Goal: Task Accomplishment & Management: Use online tool/utility

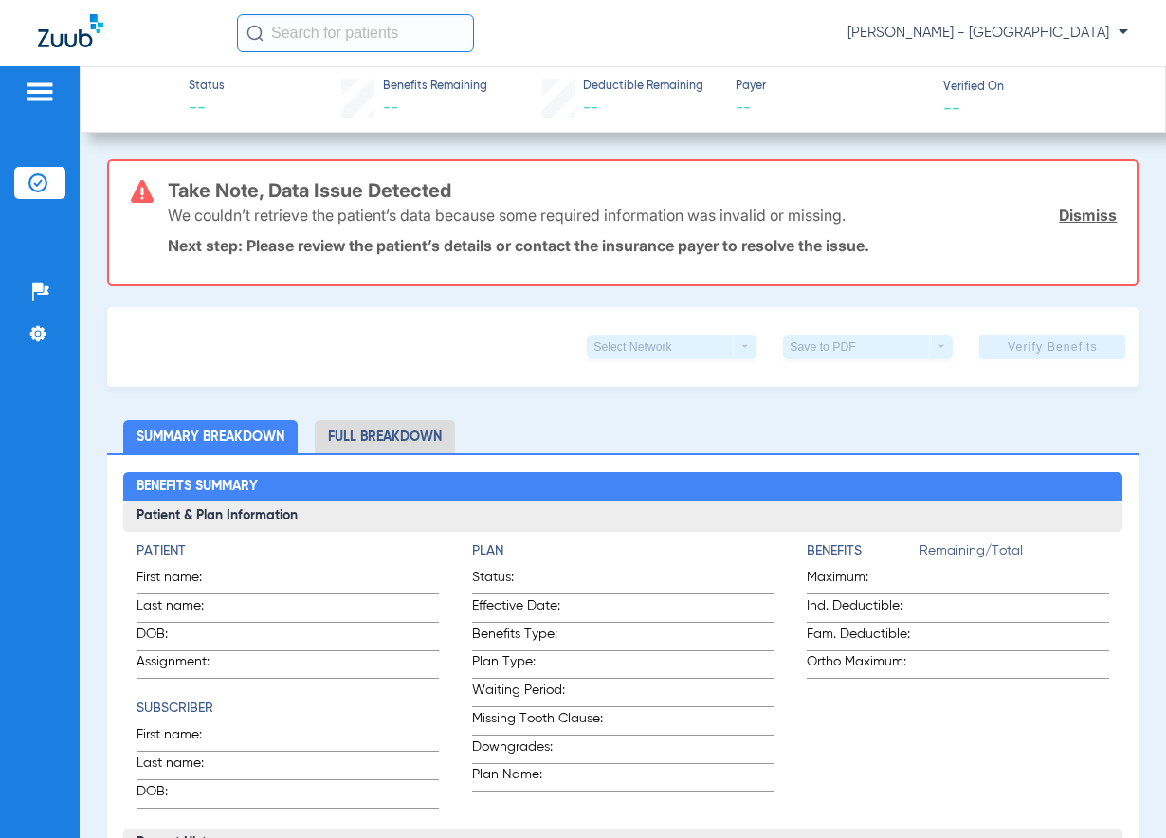
click at [323, 36] on input "text" at bounding box center [355, 33] width 237 height 38
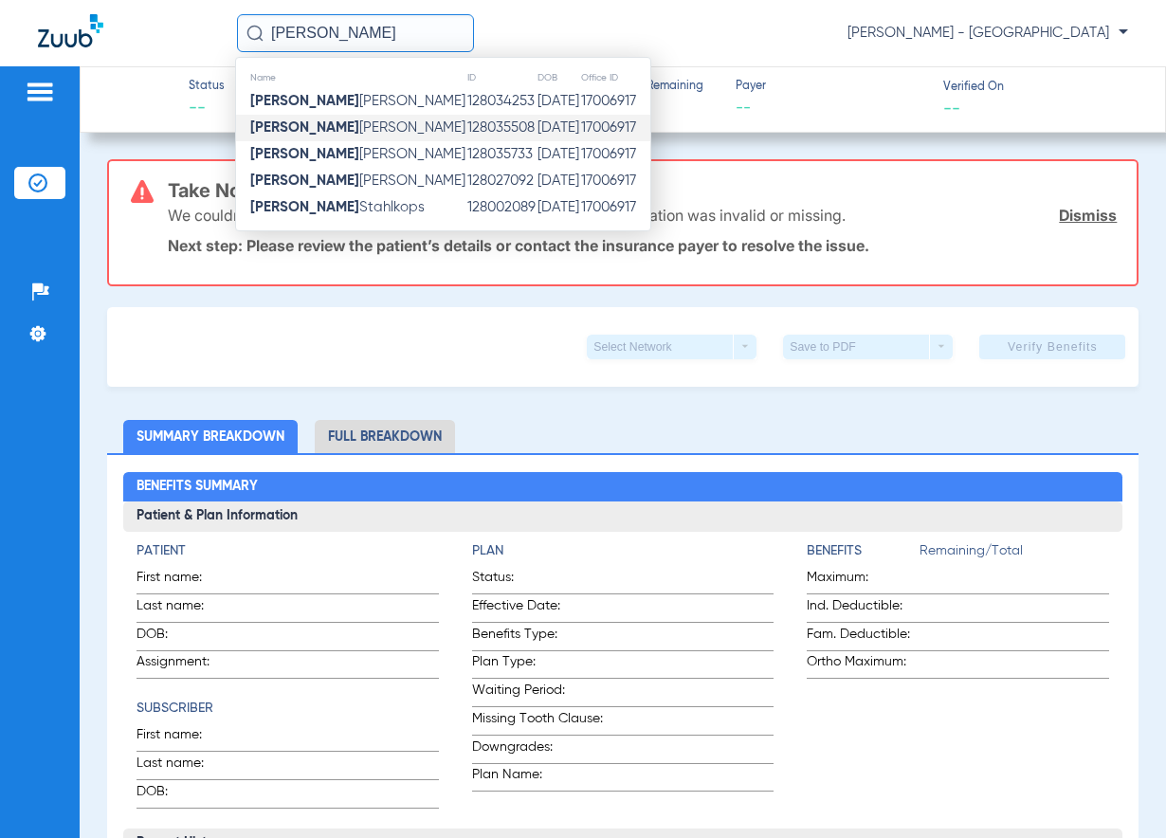
click at [466, 133] on td "128035508" at bounding box center [501, 128] width 70 height 27
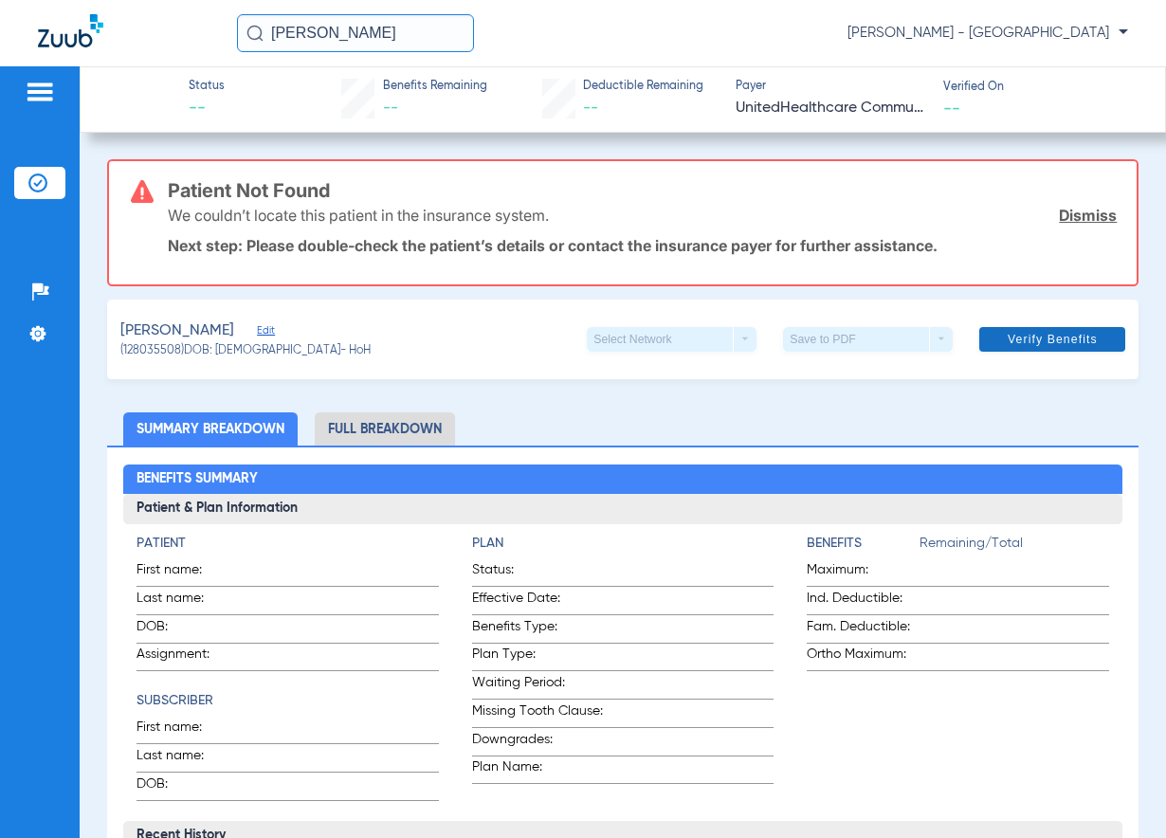
click at [1024, 347] on span "Verify Benefits" at bounding box center [1053, 339] width 90 height 15
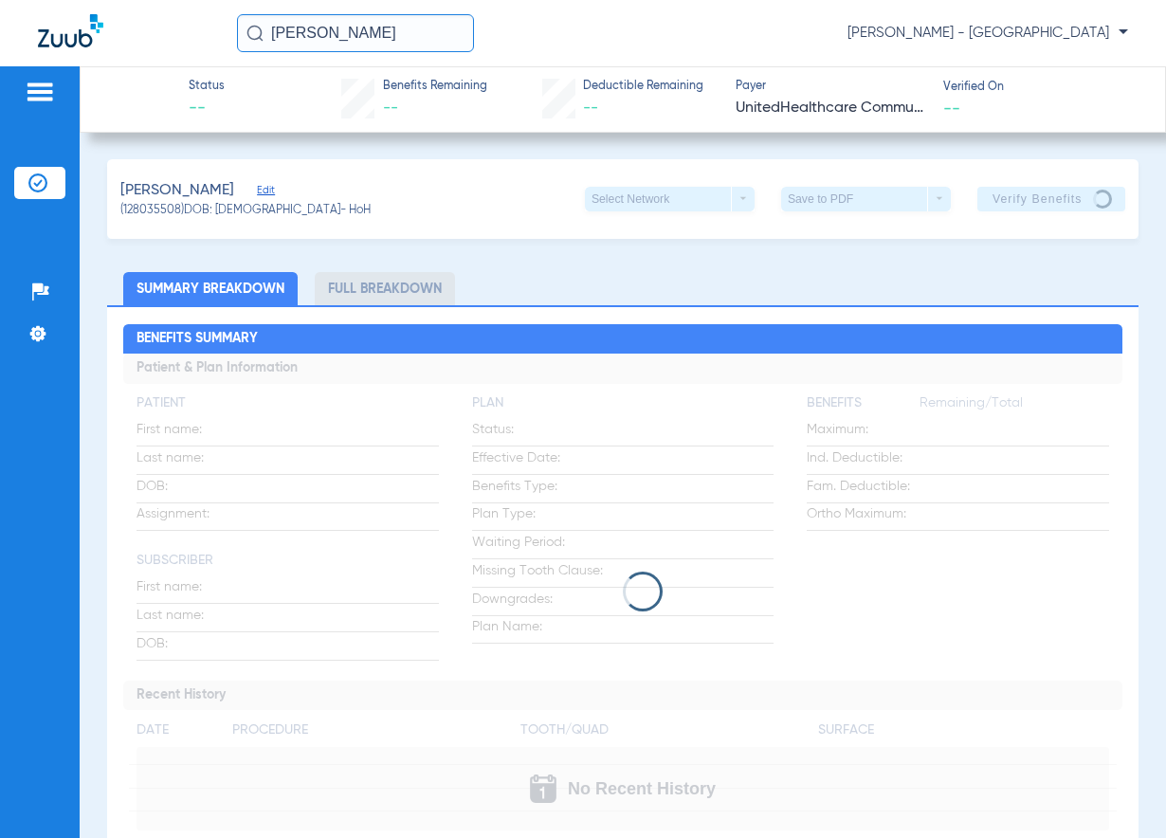
click at [370, 33] on input "[PERSON_NAME]" at bounding box center [355, 33] width 237 height 38
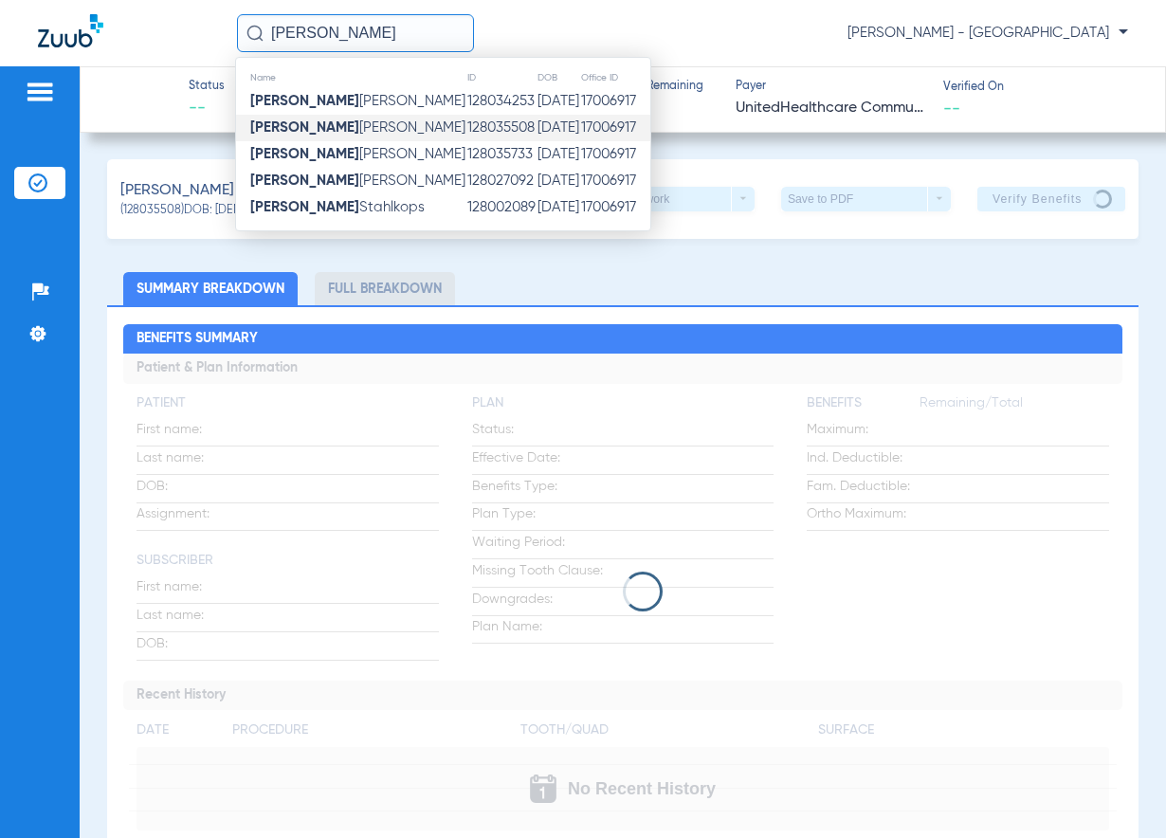
drag, startPoint x: 370, startPoint y: 33, endPoint x: 343, endPoint y: 35, distance: 26.6
click at [344, 34] on input "[PERSON_NAME]" at bounding box center [355, 33] width 237 height 38
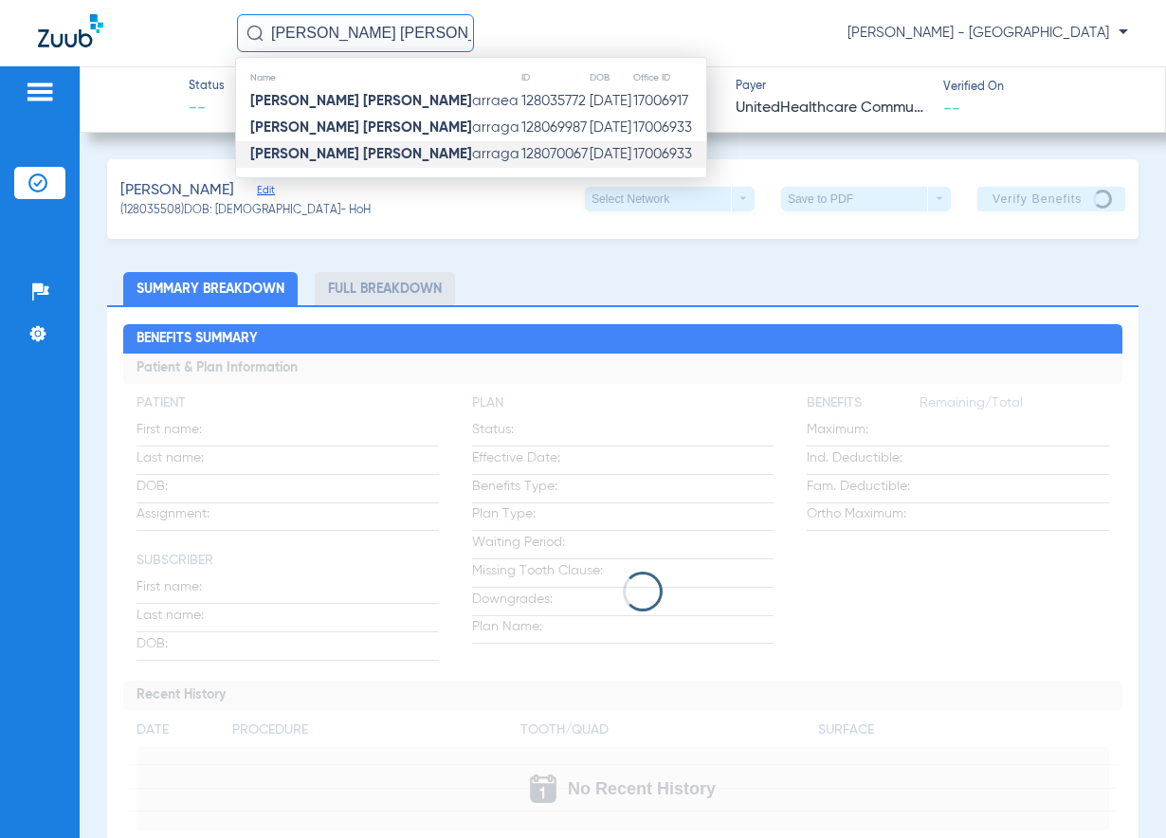
type input "[PERSON_NAME] [PERSON_NAME]"
click at [520, 146] on td "128070067" at bounding box center [554, 154] width 68 height 27
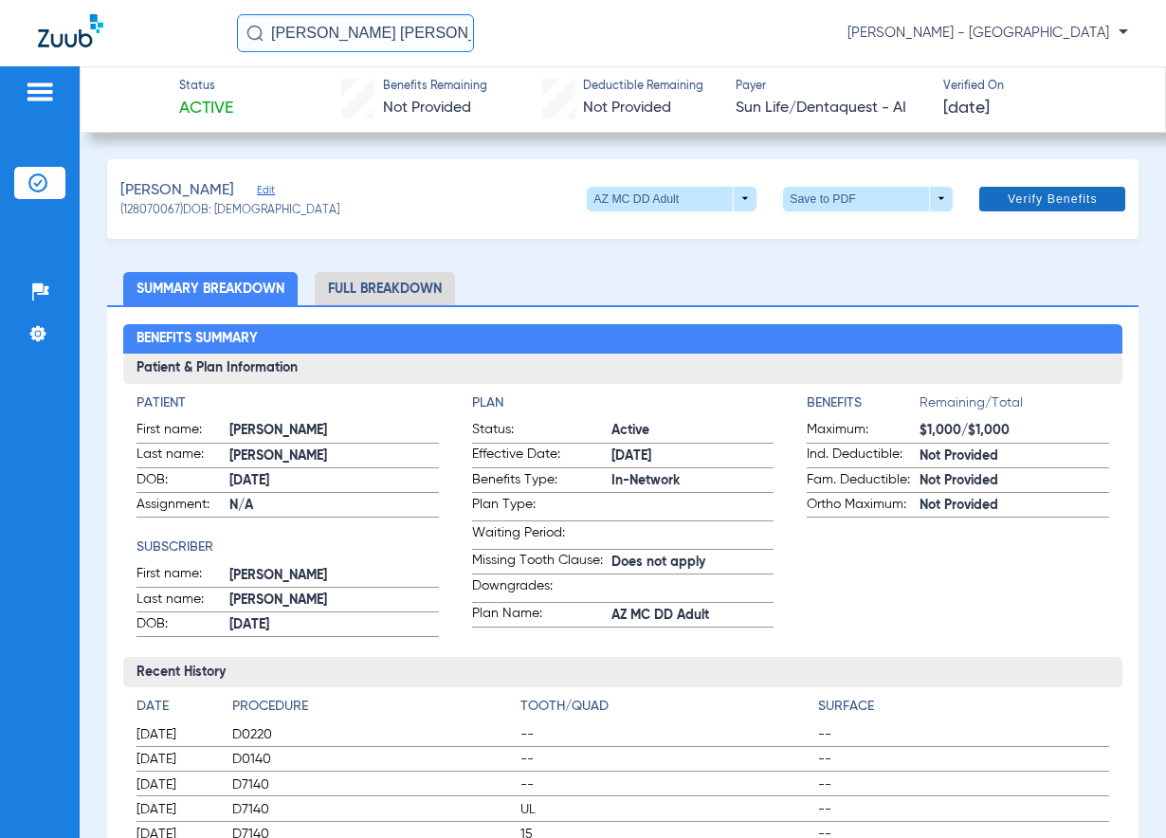
click at [1028, 201] on span "Verify Benefits" at bounding box center [1053, 199] width 90 height 15
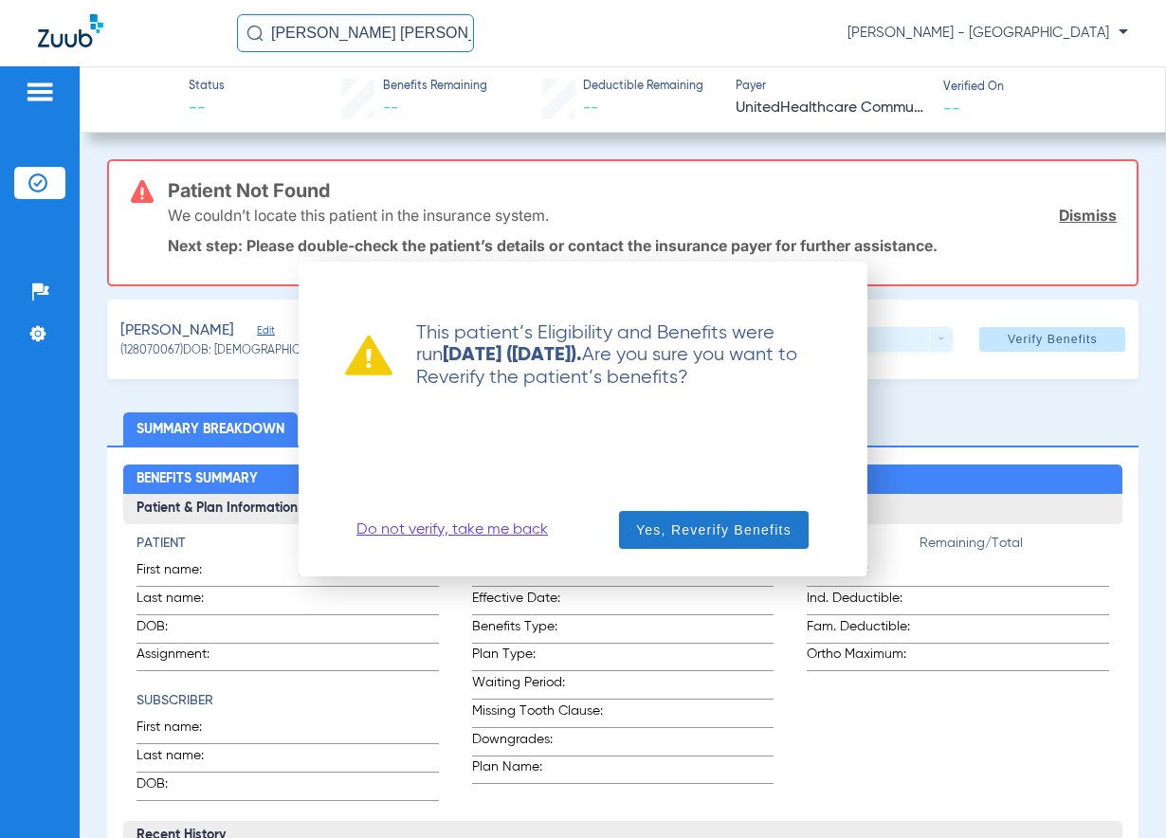
click at [692, 540] on span "button" at bounding box center [714, 530] width 190 height 46
